Goal: Task Accomplishment & Management: Manage account settings

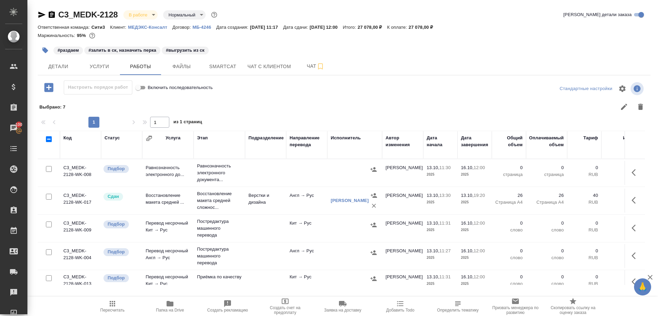
click at [109, 304] on icon "button" at bounding box center [112, 304] width 8 height 8
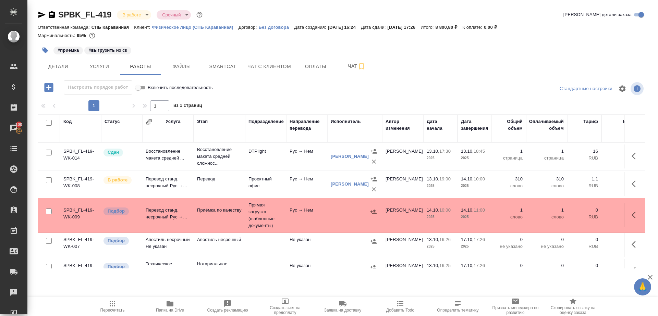
click at [122, 302] on span "Пересчитать" at bounding box center [112, 306] width 49 height 13
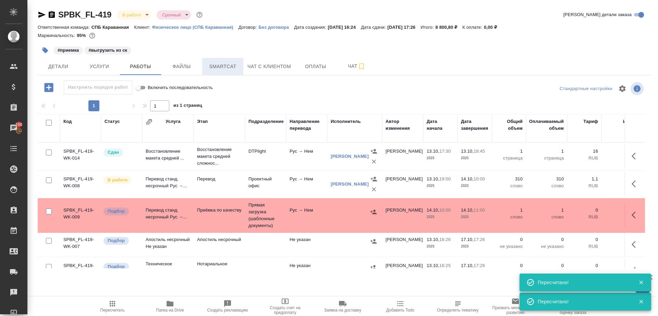
click at [216, 65] on span "Smartcat" at bounding box center [222, 66] width 33 height 9
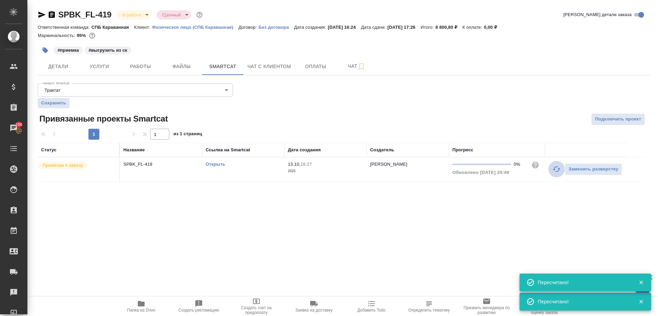
click at [552, 167] on icon "button" at bounding box center [556, 169] width 8 height 8
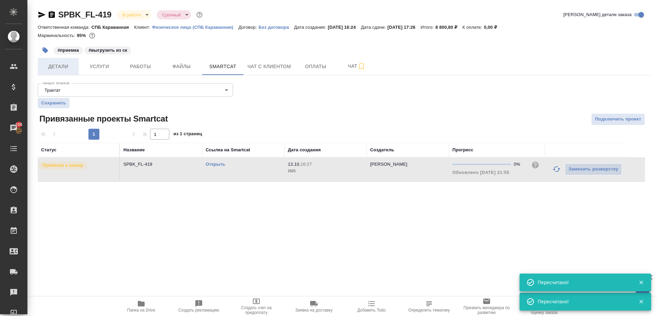
click at [62, 65] on span "Детали" at bounding box center [58, 66] width 33 height 9
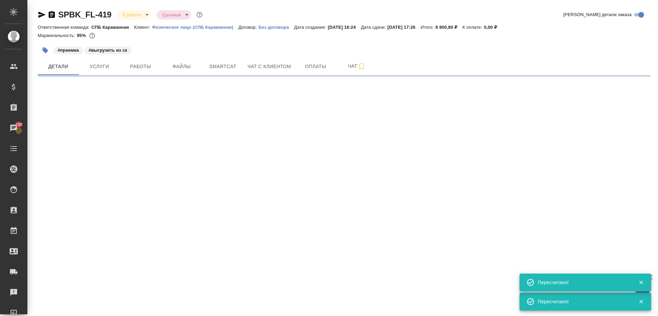
select select "RU"
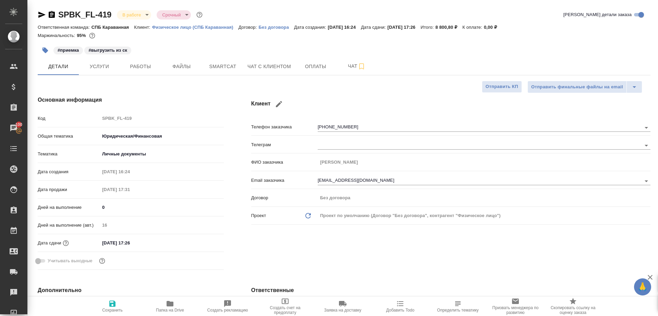
type textarea "x"
type input "Газизов Ринат"
type input "Chernova Anna"
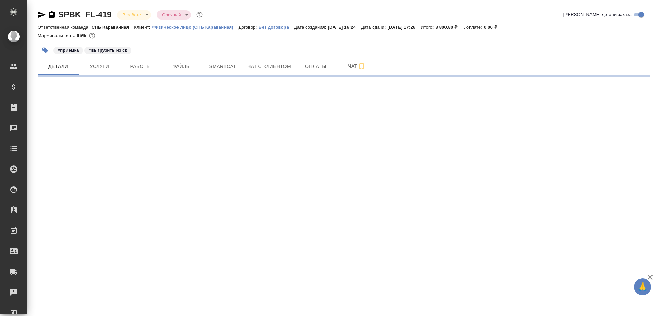
select select "RU"
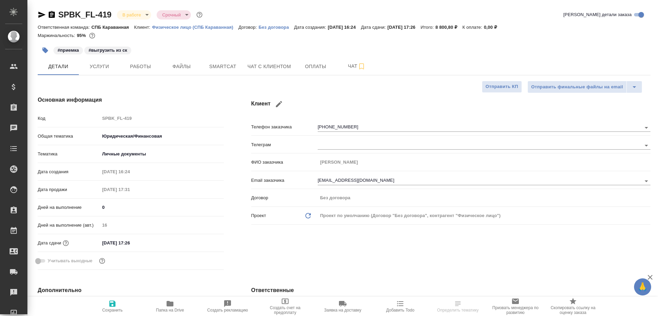
type textarea "x"
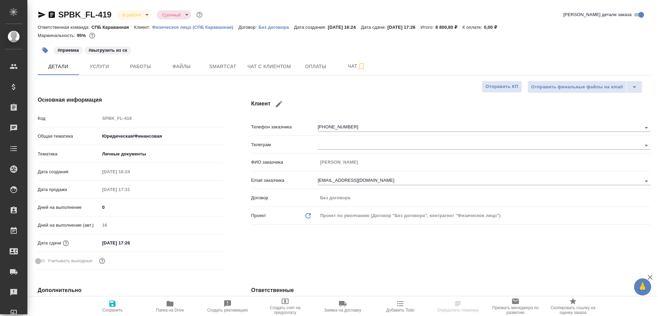
type textarea "x"
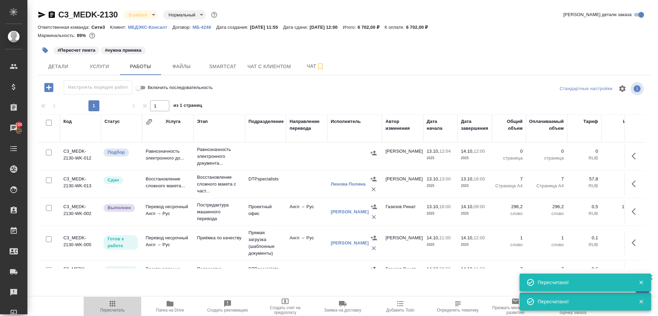
click at [106, 299] on button "Пересчитать" at bounding box center [113, 306] width 58 height 19
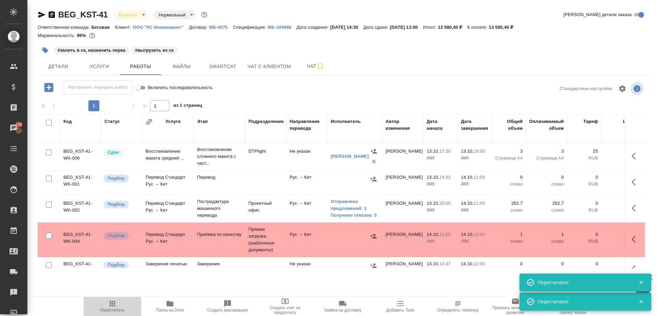
click at [110, 309] on span "Пересчитать" at bounding box center [112, 310] width 24 height 5
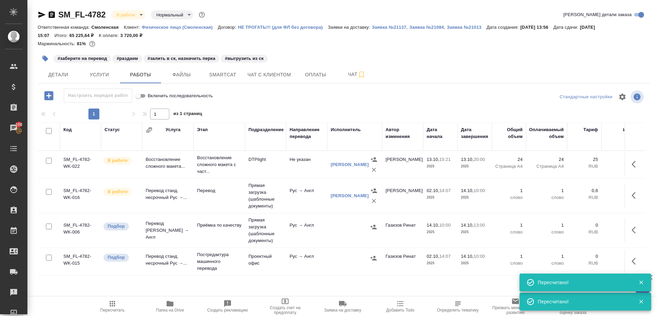
click at [113, 304] on icon "button" at bounding box center [112, 304] width 8 height 8
click at [290, 104] on div at bounding box center [344, 97] width 204 height 16
click at [37, 15] on div "SM_FL-4782 В работе inProgress Нормальный normal Кратко детали заказа Ответстве…" at bounding box center [344, 147] width 620 height 294
click at [42, 15] on icon "button" at bounding box center [41, 15] width 7 height 6
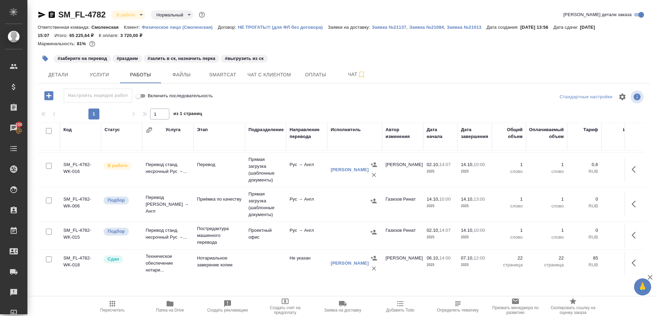
scroll to position [26, 0]
click at [110, 301] on icon "button" at bounding box center [112, 303] width 5 height 5
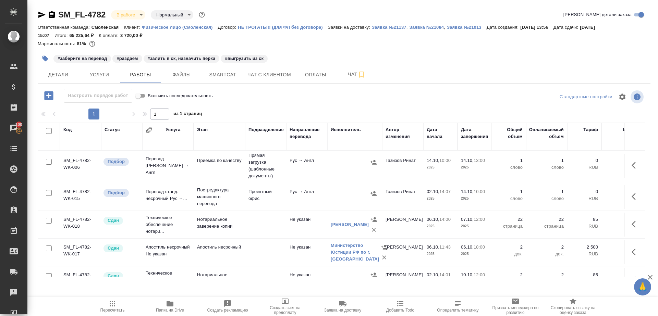
scroll to position [100, 0]
